Goal: Task Accomplishment & Management: Use online tool/utility

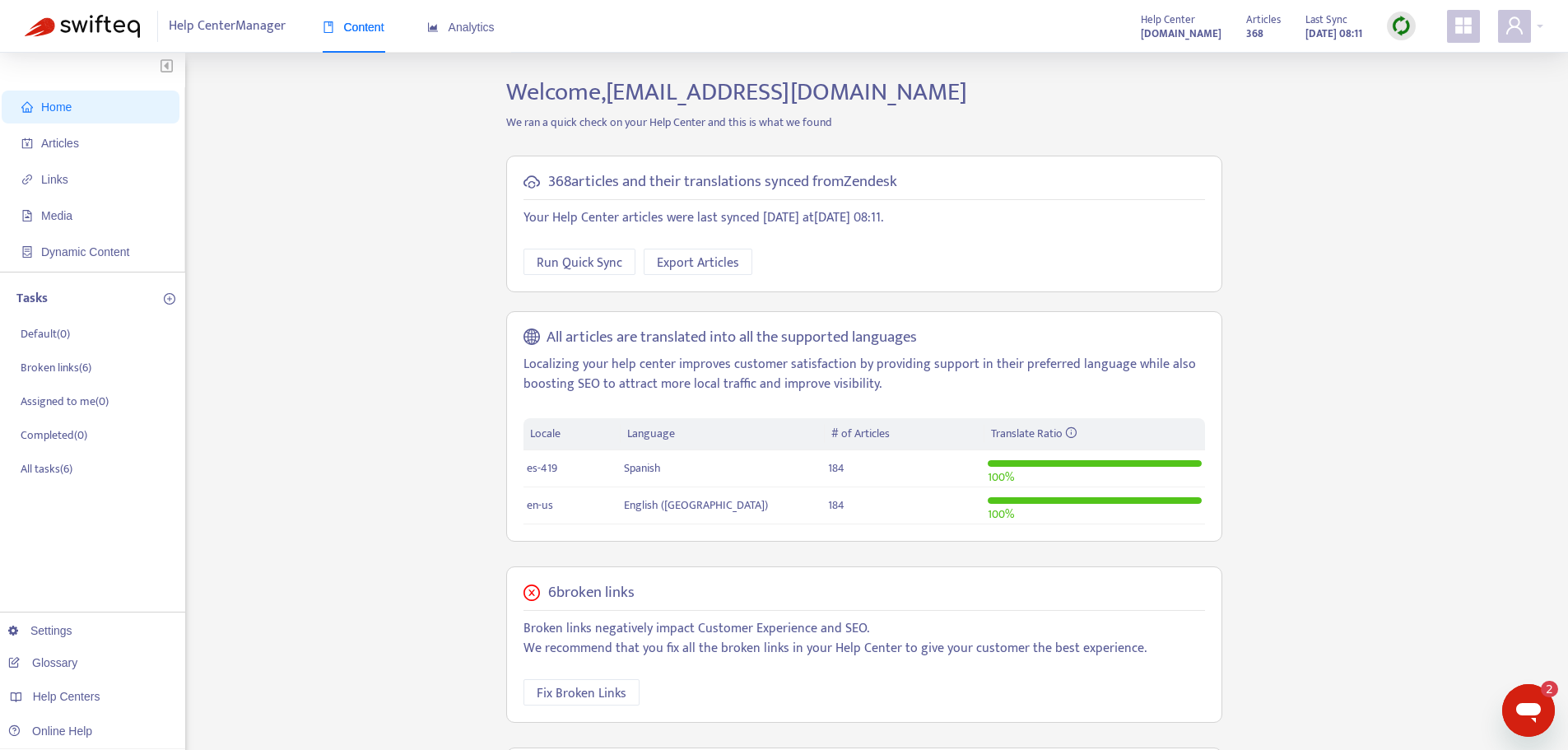
click at [1408, 30] on img at bounding box center [1401, 25] width 21 height 21
click at [1422, 54] on link "Quick Sync" at bounding box center [1435, 59] width 70 height 19
click at [54, 140] on span "Articles" at bounding box center [60, 143] width 38 height 13
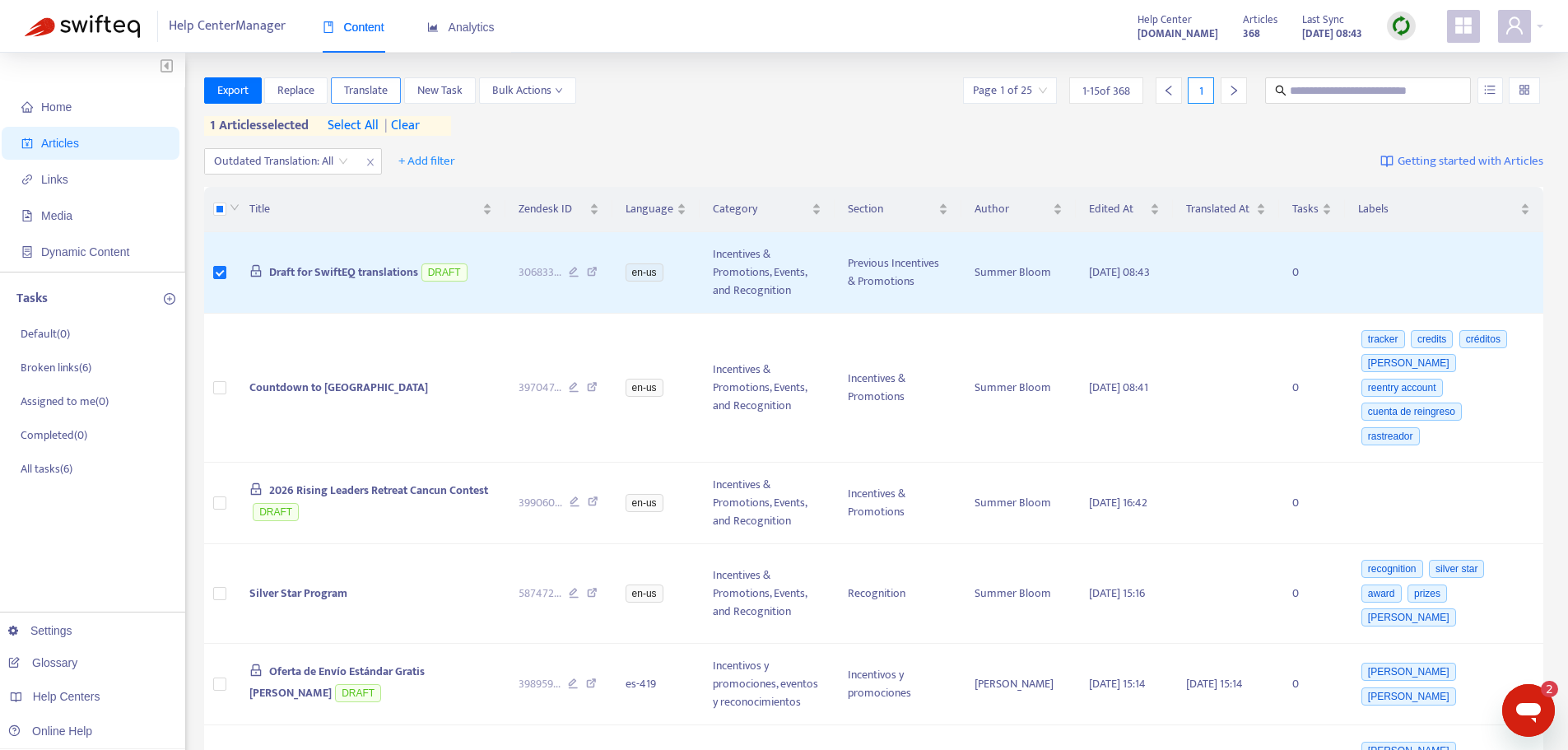
click at [376, 93] on span "Translate" at bounding box center [366, 91] width 44 height 18
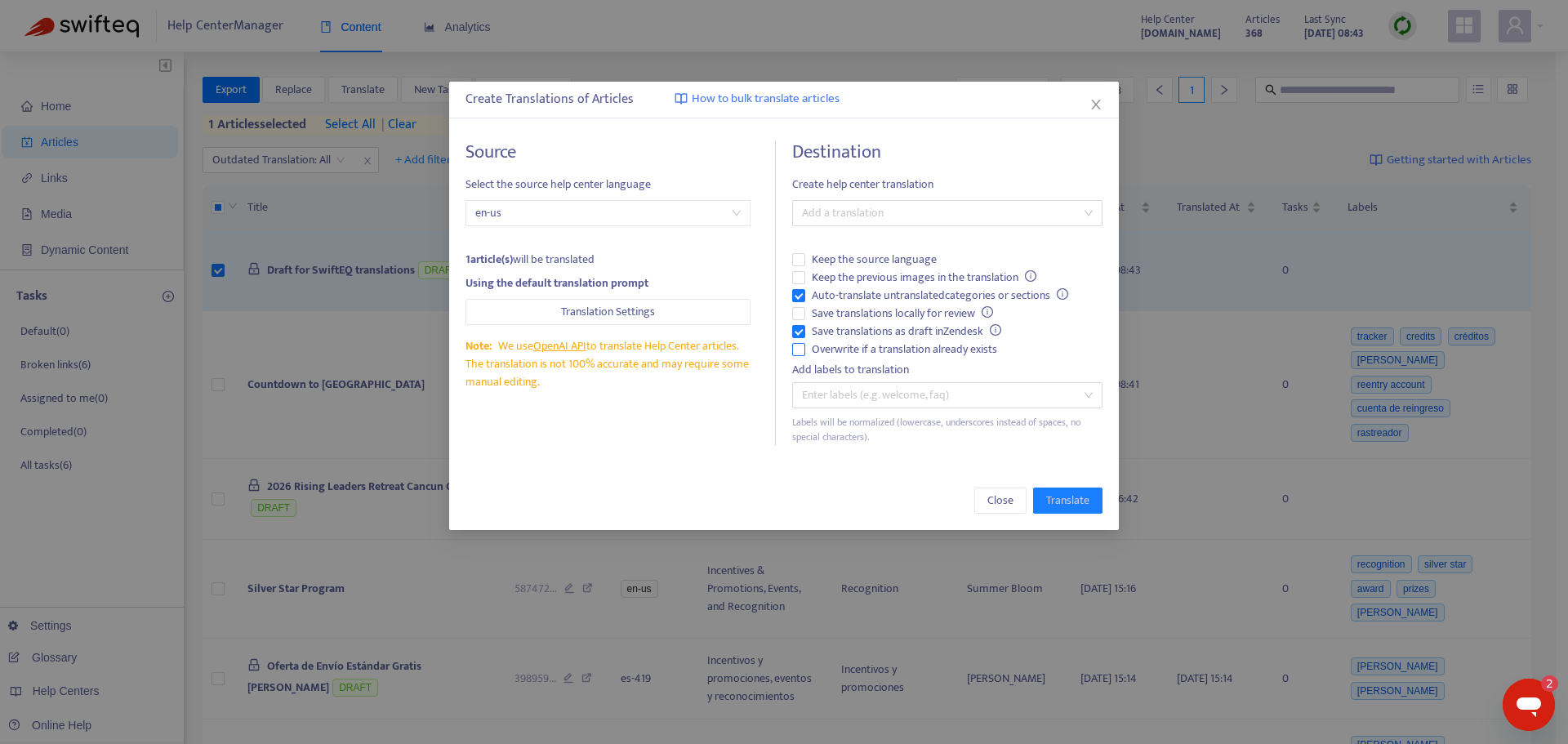
click at [925, 346] on span "Overwrite if a translation already exists" at bounding box center [904, 349] width 199 height 18
click at [877, 290] on span "Auto-translate untranslated categories or sections" at bounding box center [940, 296] width 269 height 18
click at [895, 209] on div at bounding box center [939, 213] width 286 height 20
click at [867, 284] on div "Spanish ( es-419 )" at bounding box center [947, 271] width 304 height 26
click at [1059, 502] on span "Translate" at bounding box center [1068, 501] width 44 height 18
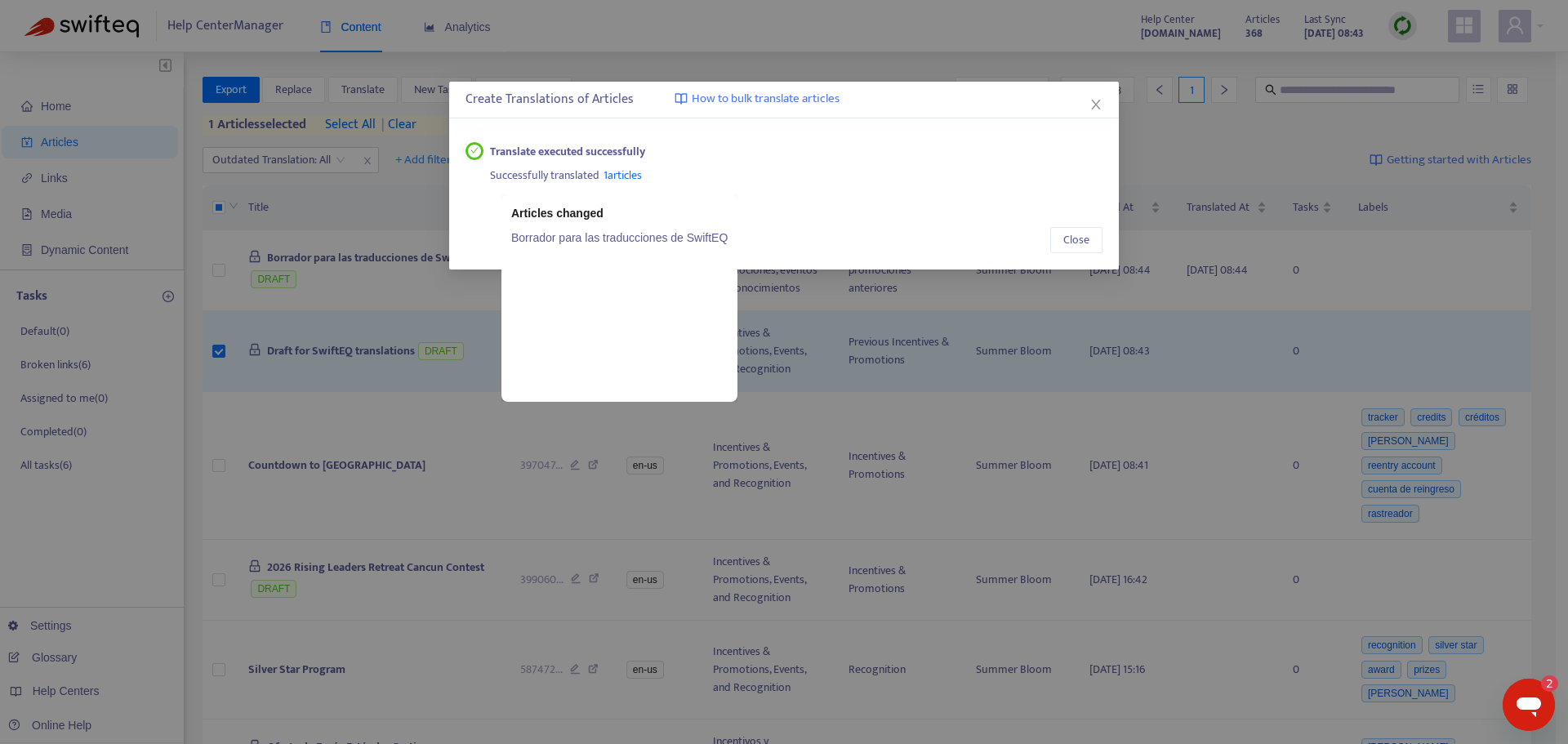
click at [642, 178] on span "1 articles" at bounding box center [622, 175] width 38 height 19
click at [634, 239] on link "Borrador para las traducciones de SwiftEQ" at bounding box center [620, 238] width 217 height 18
